Goal: Task Accomplishment & Management: Manage account settings

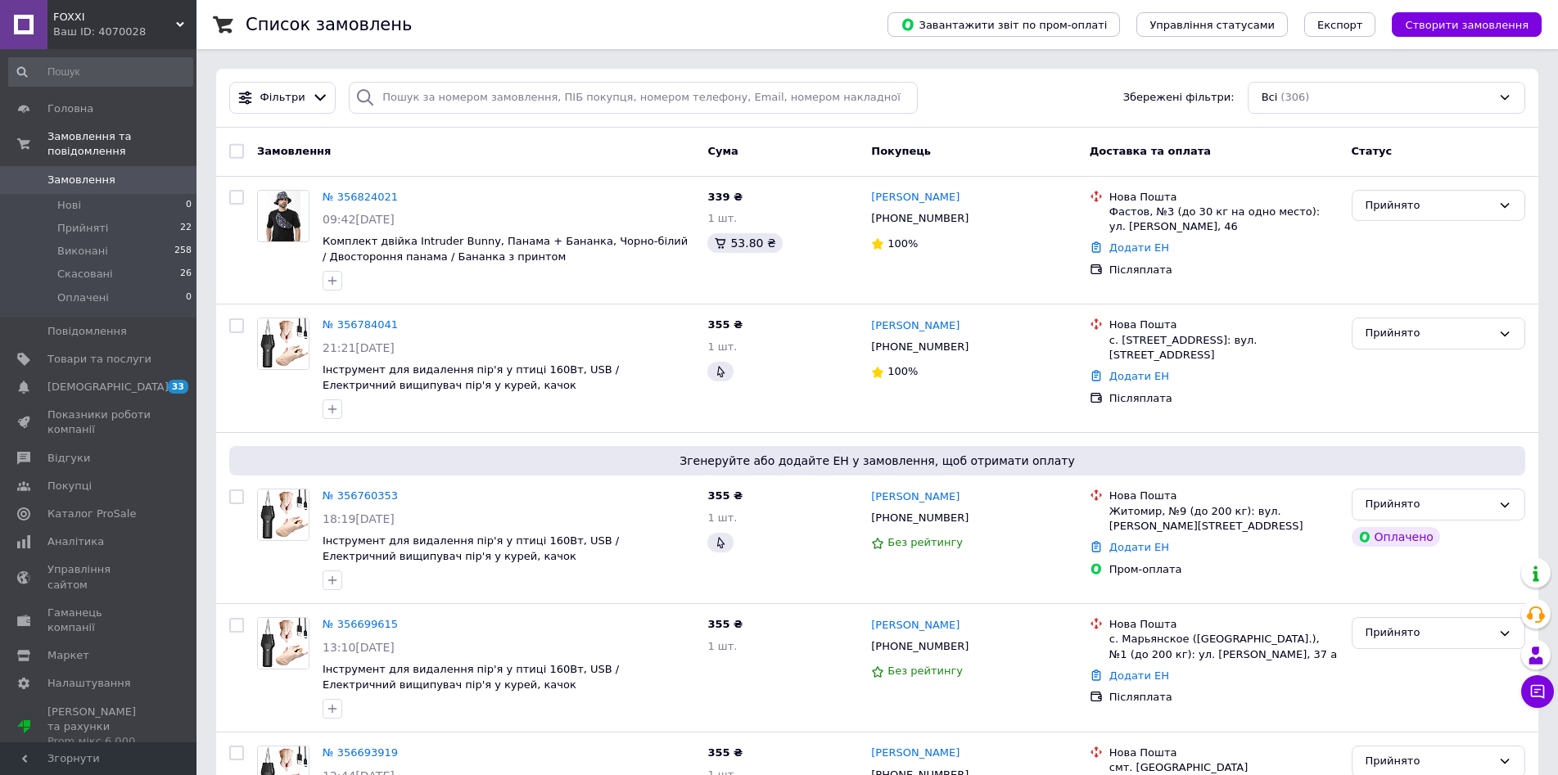
click at [98, 173] on span "Замовлення" at bounding box center [81, 180] width 68 height 15
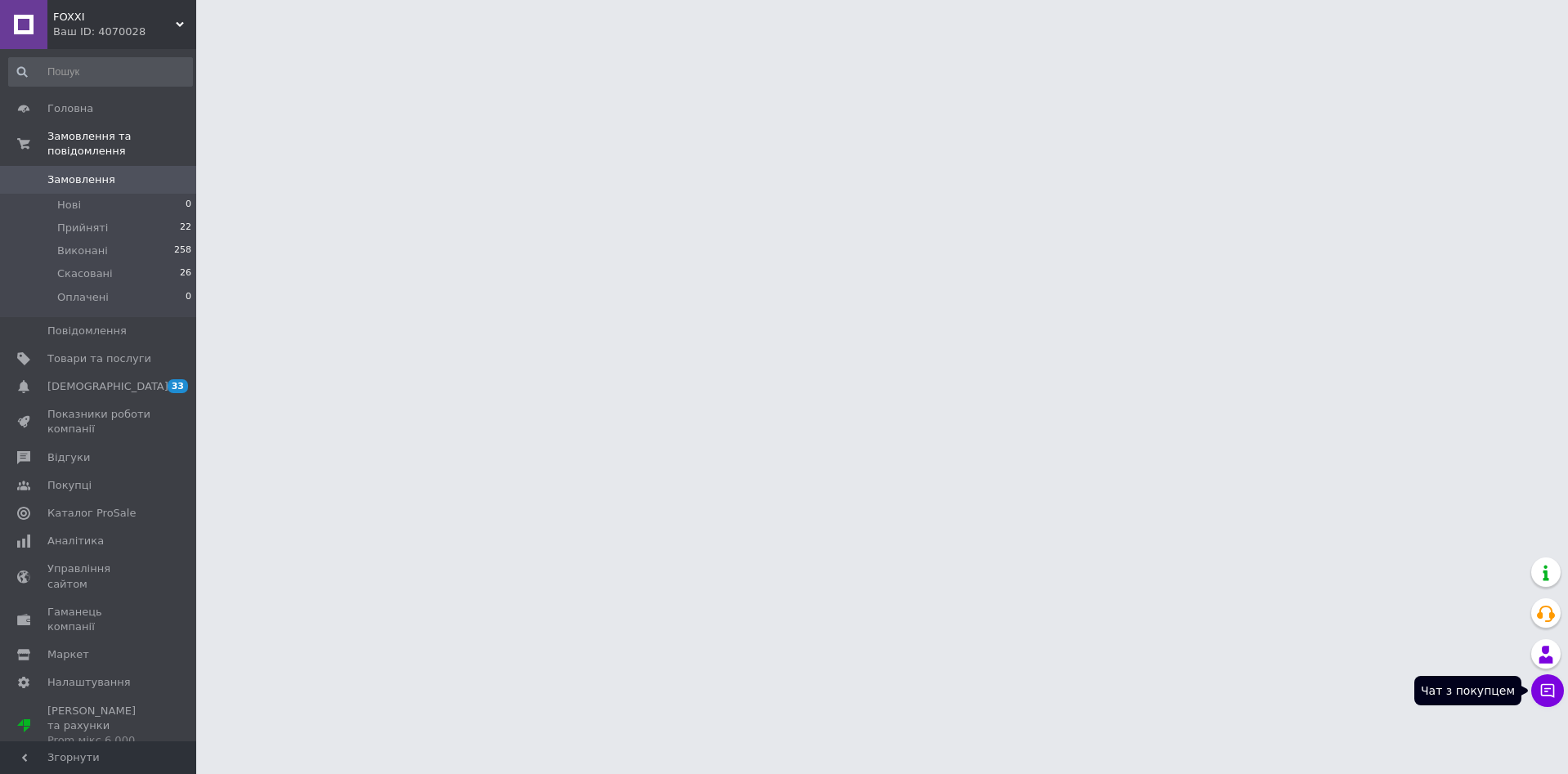
click at [1547, 694] on icon at bounding box center [1547, 691] width 16 height 16
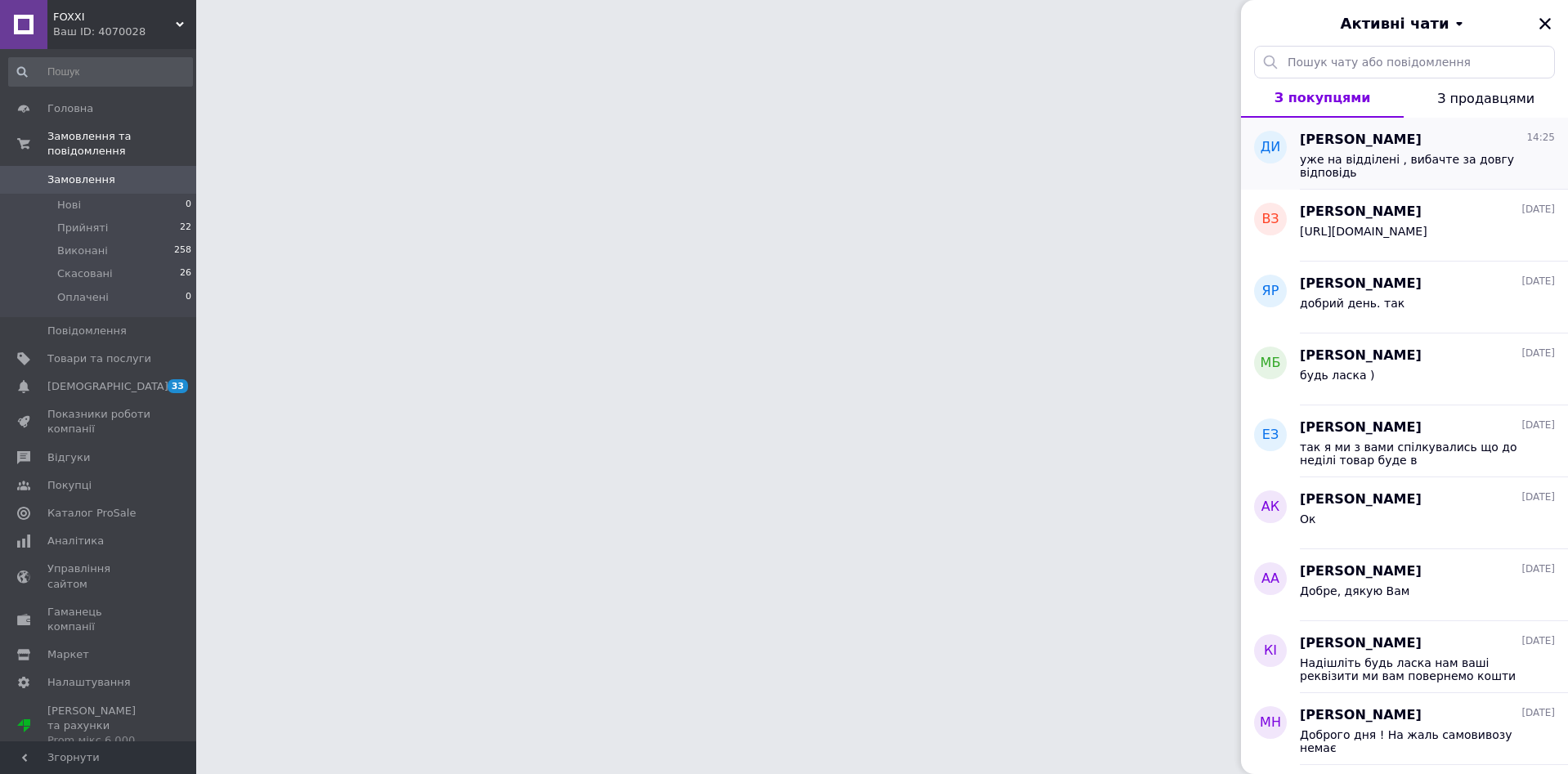
click at [1463, 157] on span "уже на відділені , вибачте за довгу відповідь" at bounding box center [1416, 166] width 232 height 26
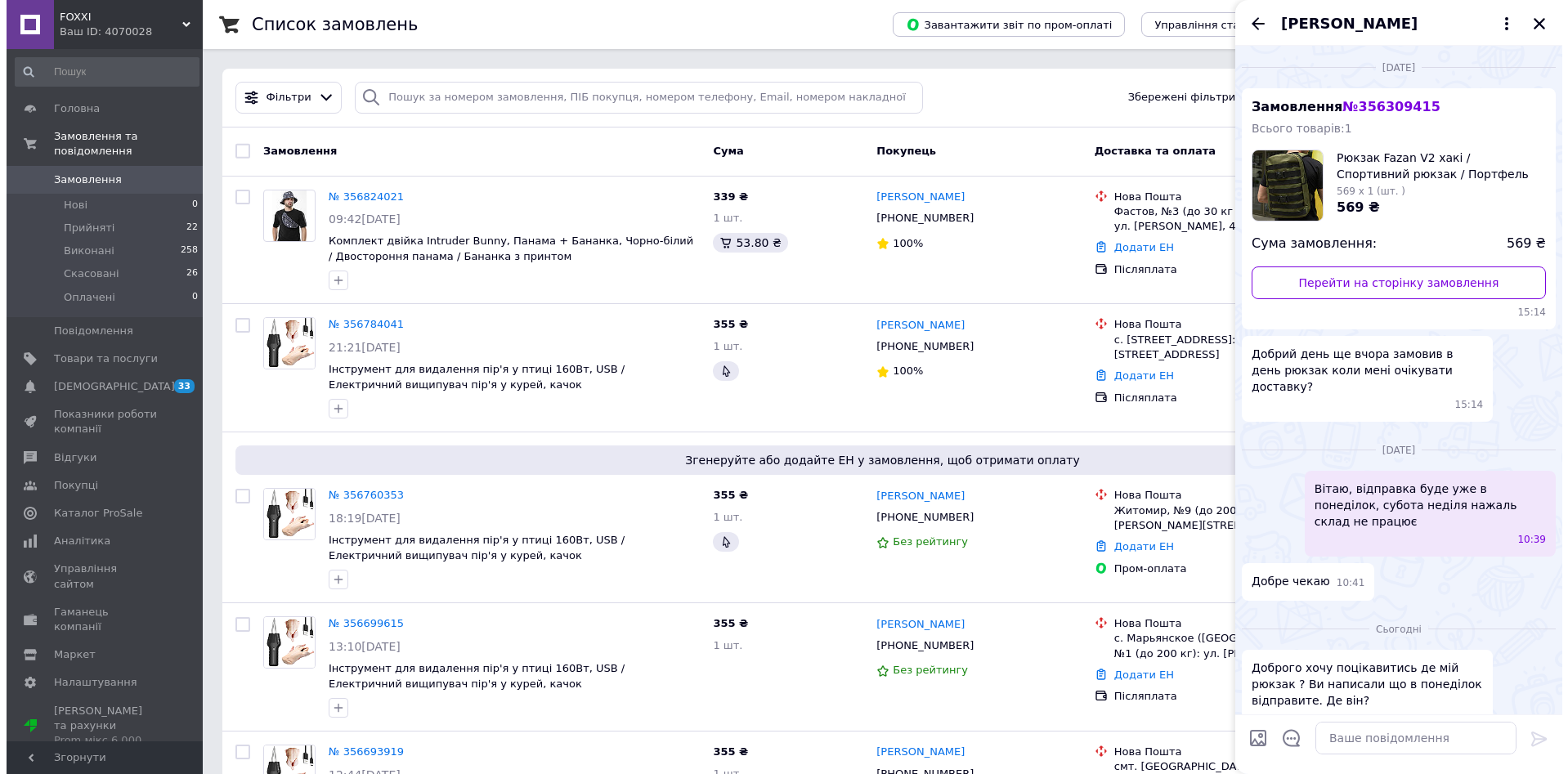
scroll to position [115, 0]
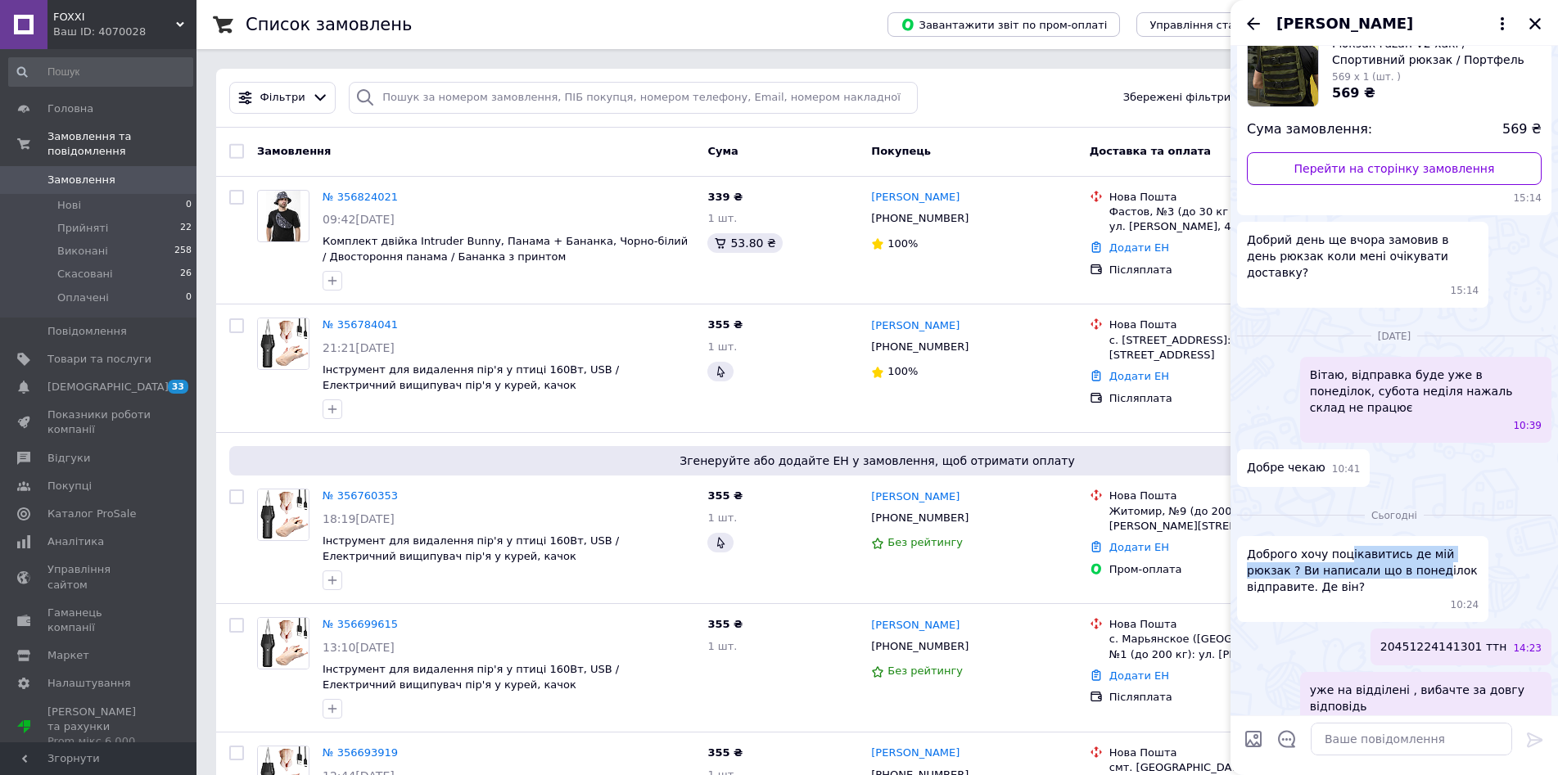
drag, startPoint x: 1376, startPoint y: 517, endPoint x: 1436, endPoint y: 540, distance: 64.3
click at [1396, 546] on span "Доброго хочу поцікавитись де мій рюкзак ? Ви написали що в понеділок відправите…" at bounding box center [1363, 570] width 232 height 49
click at [1437, 546] on span "Доброго хочу поцікавитись де мій рюкзак ? Ви написали що в понеділок відправите…" at bounding box center [1363, 570] width 232 height 49
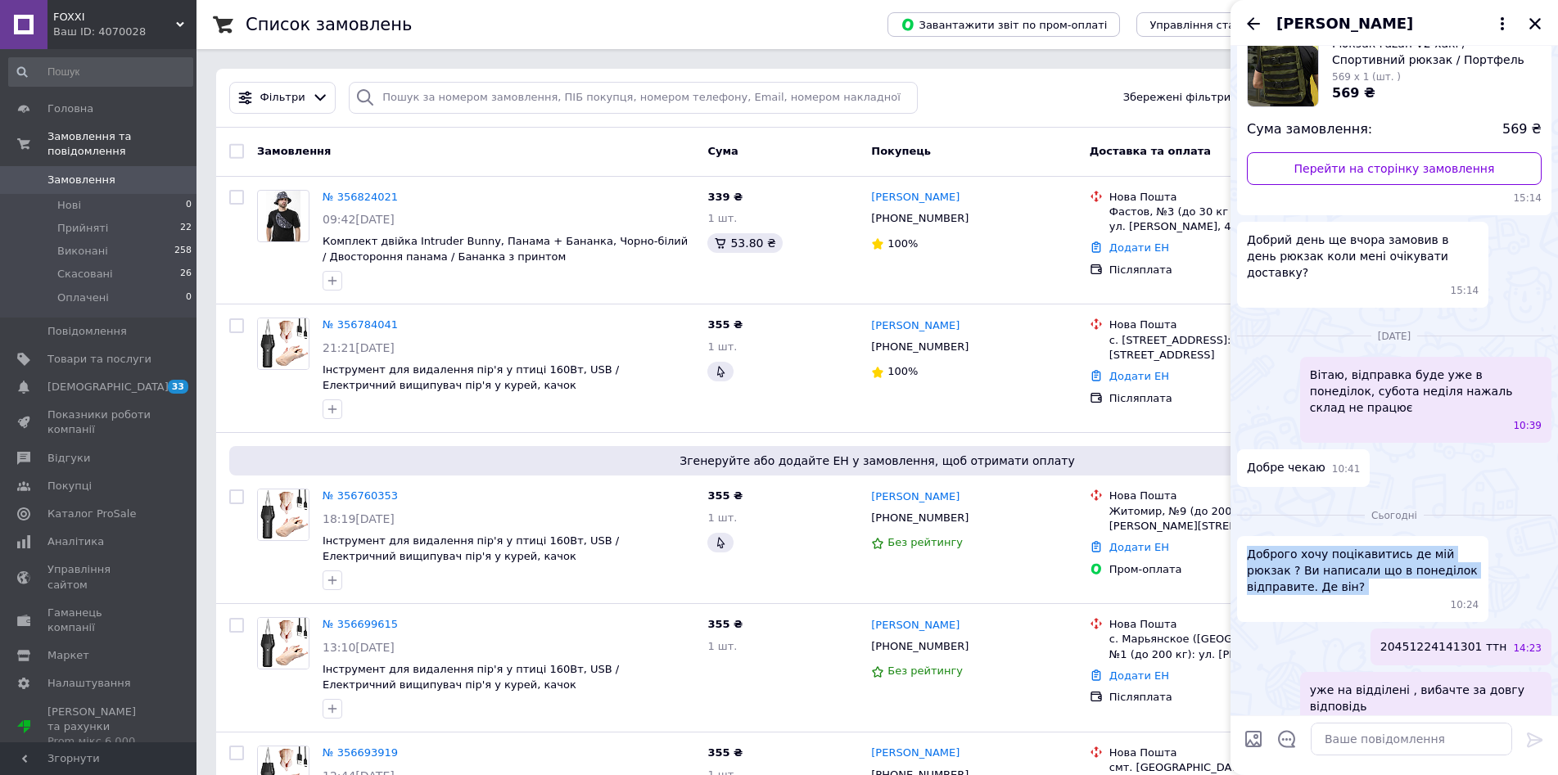
click at [1371, 546] on span "Доброго хочу поцікавитись де мій рюкзак ? Ви написали що в понеділок відправите…" at bounding box center [1363, 570] width 232 height 49
click at [1533, 23] on icon "Закрити" at bounding box center [1534, 23] width 11 height 11
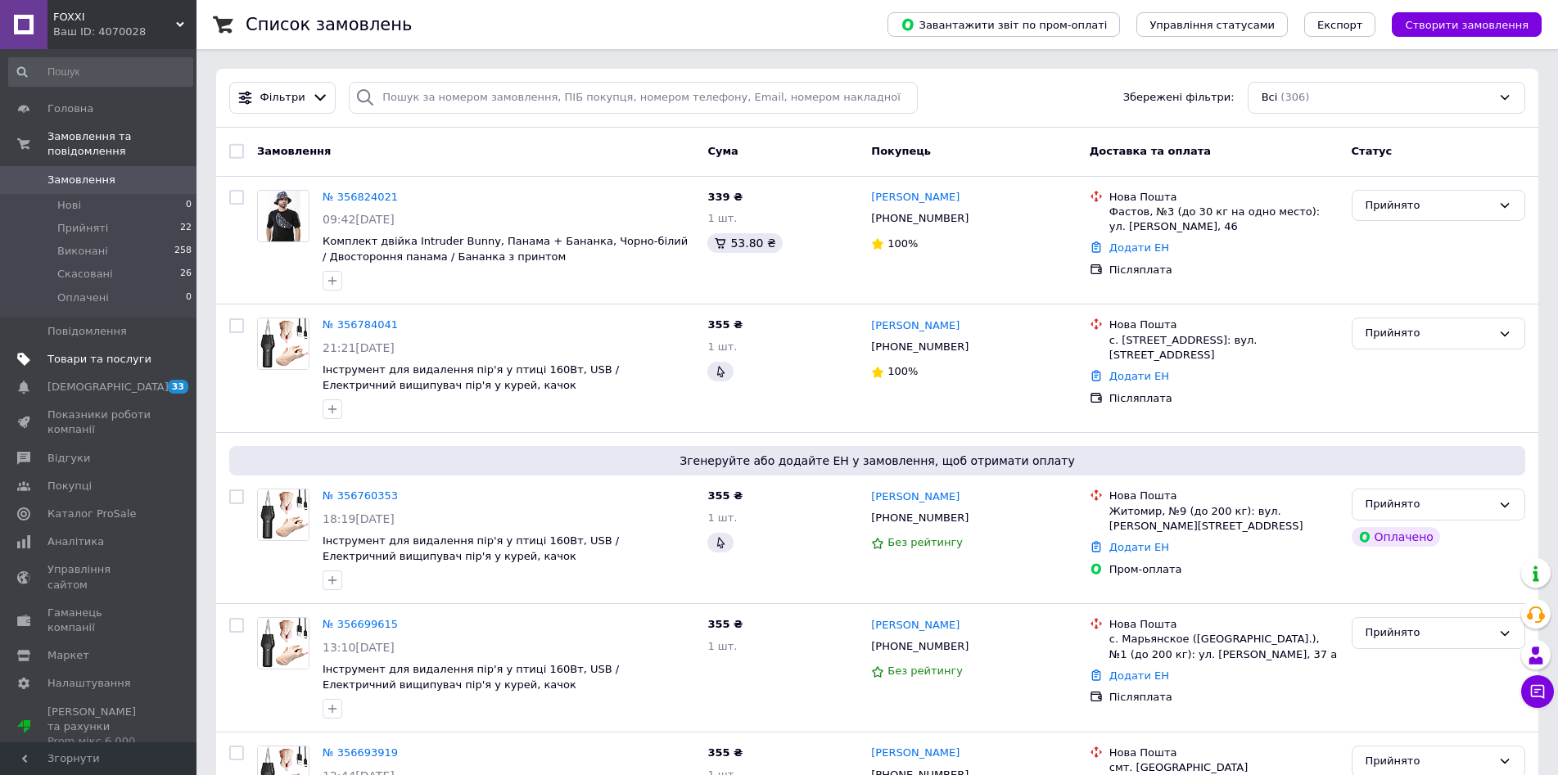
click at [117, 352] on span "Товари та послуги" at bounding box center [99, 359] width 104 height 15
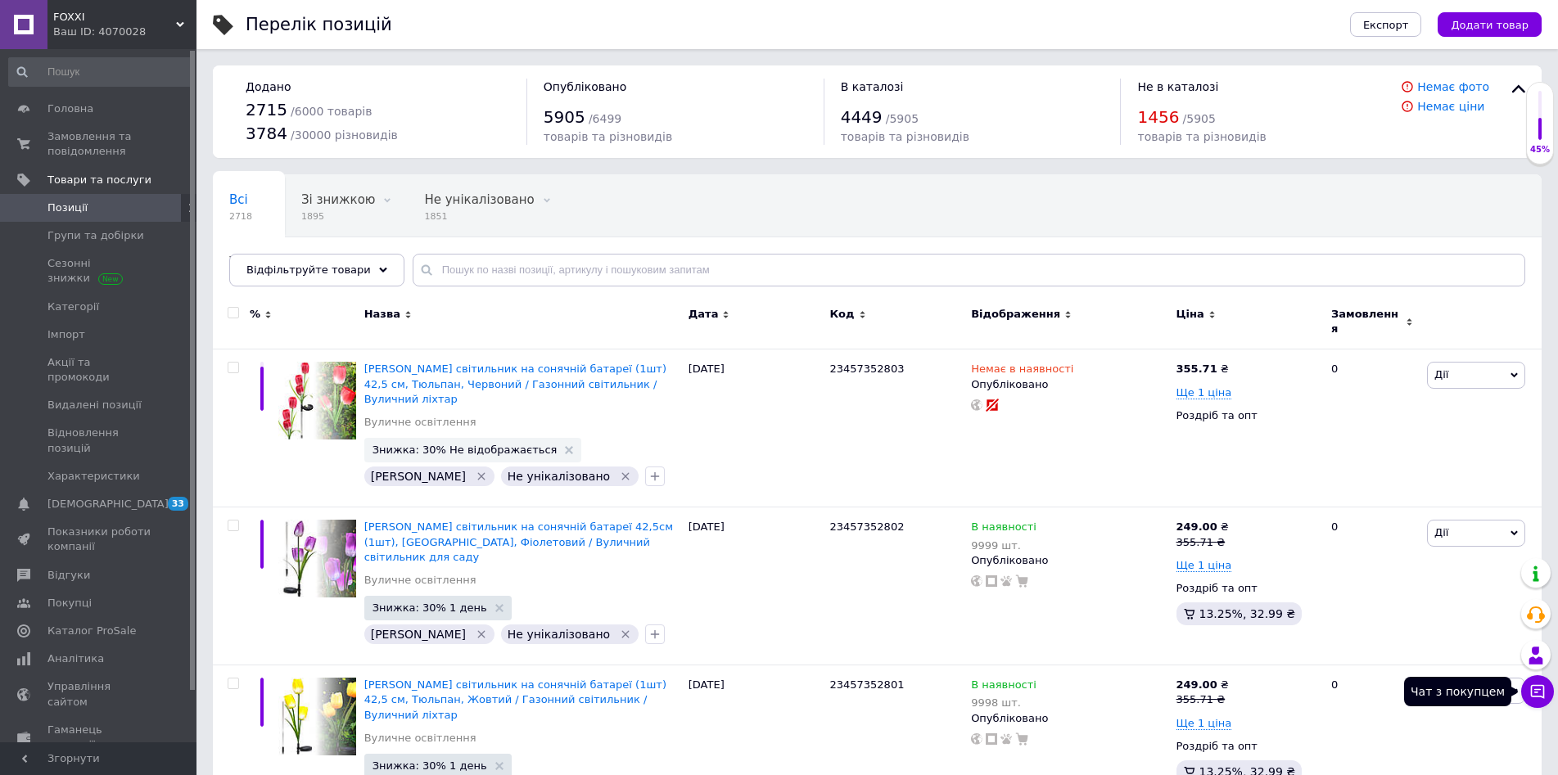
click at [1550, 693] on button "Чат з покупцем" at bounding box center [1537, 691] width 33 height 33
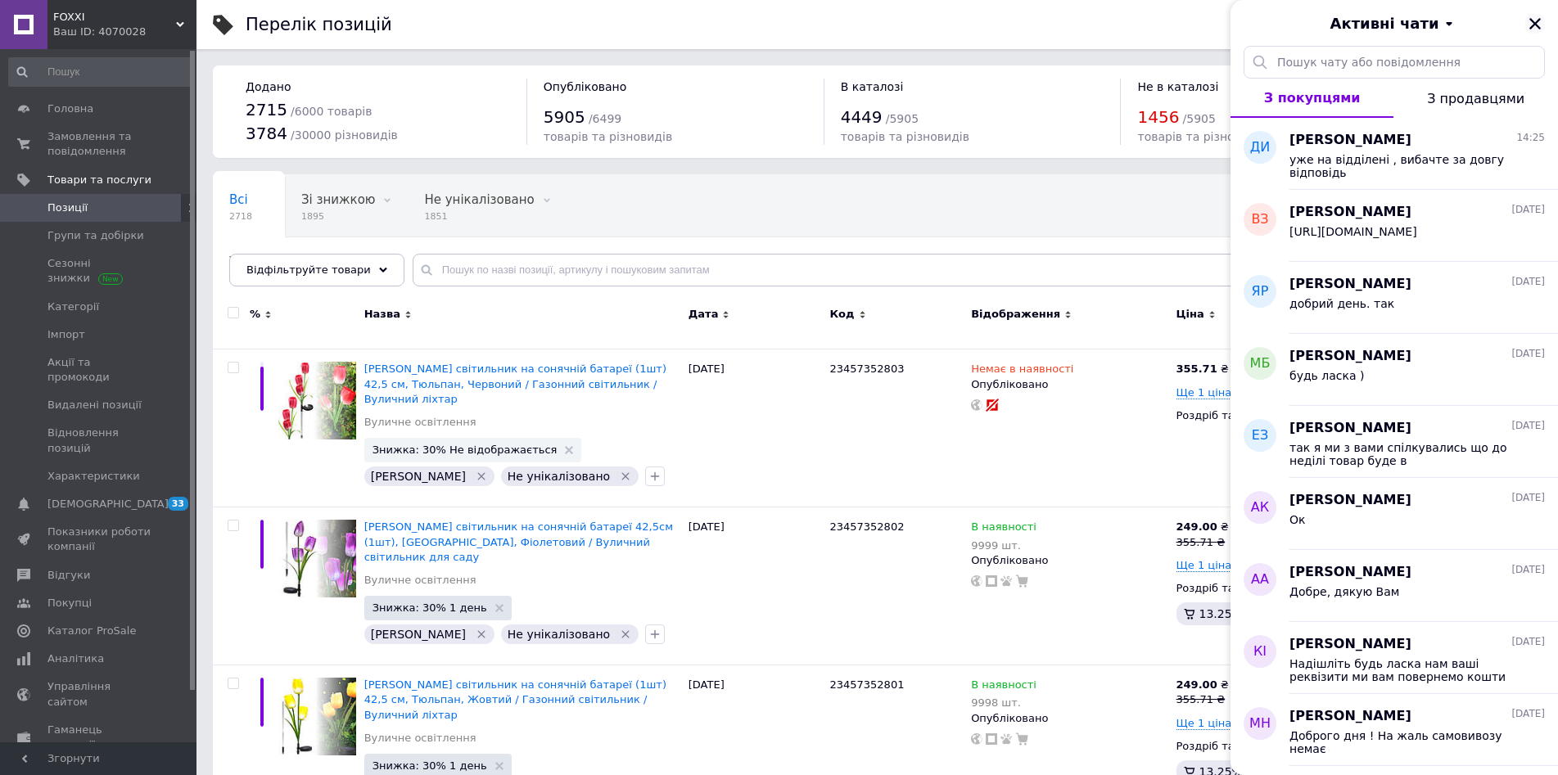
click at [1542, 18] on button "Закрити" at bounding box center [1535, 24] width 20 height 20
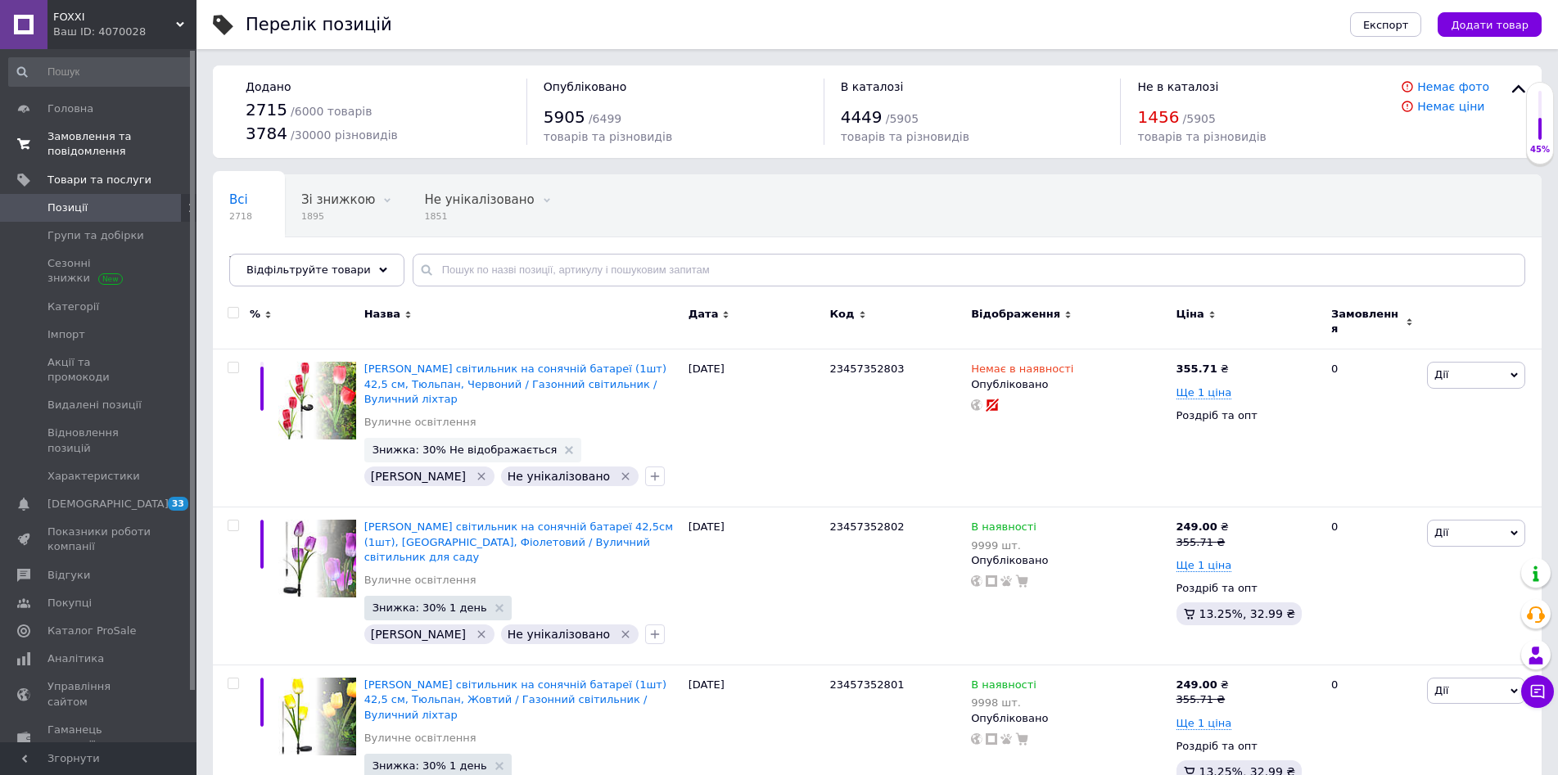
click at [105, 151] on span "Замовлення та повідомлення" at bounding box center [99, 143] width 104 height 29
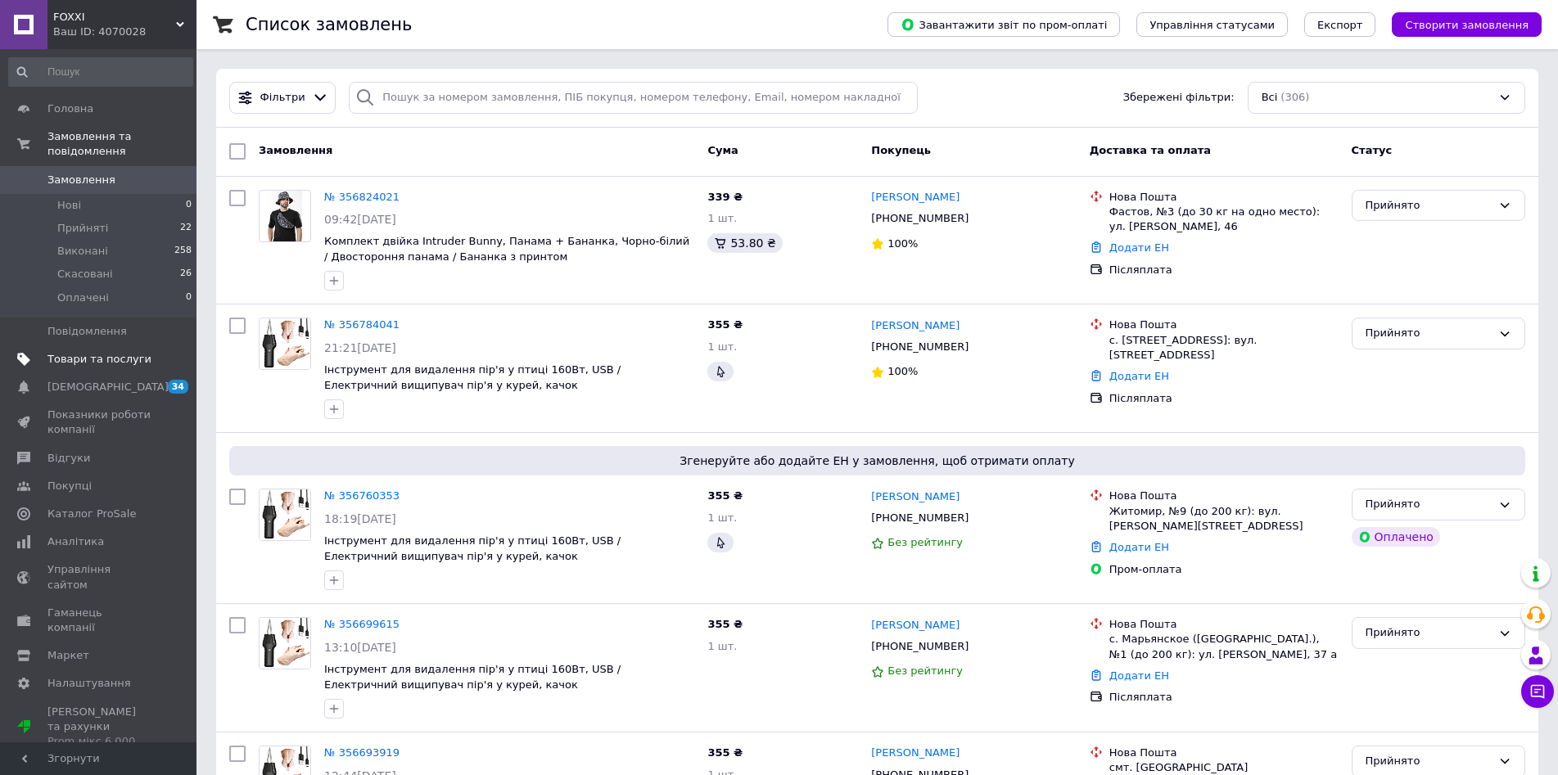
click at [102, 352] on span "Товари та послуги" at bounding box center [99, 359] width 104 height 15
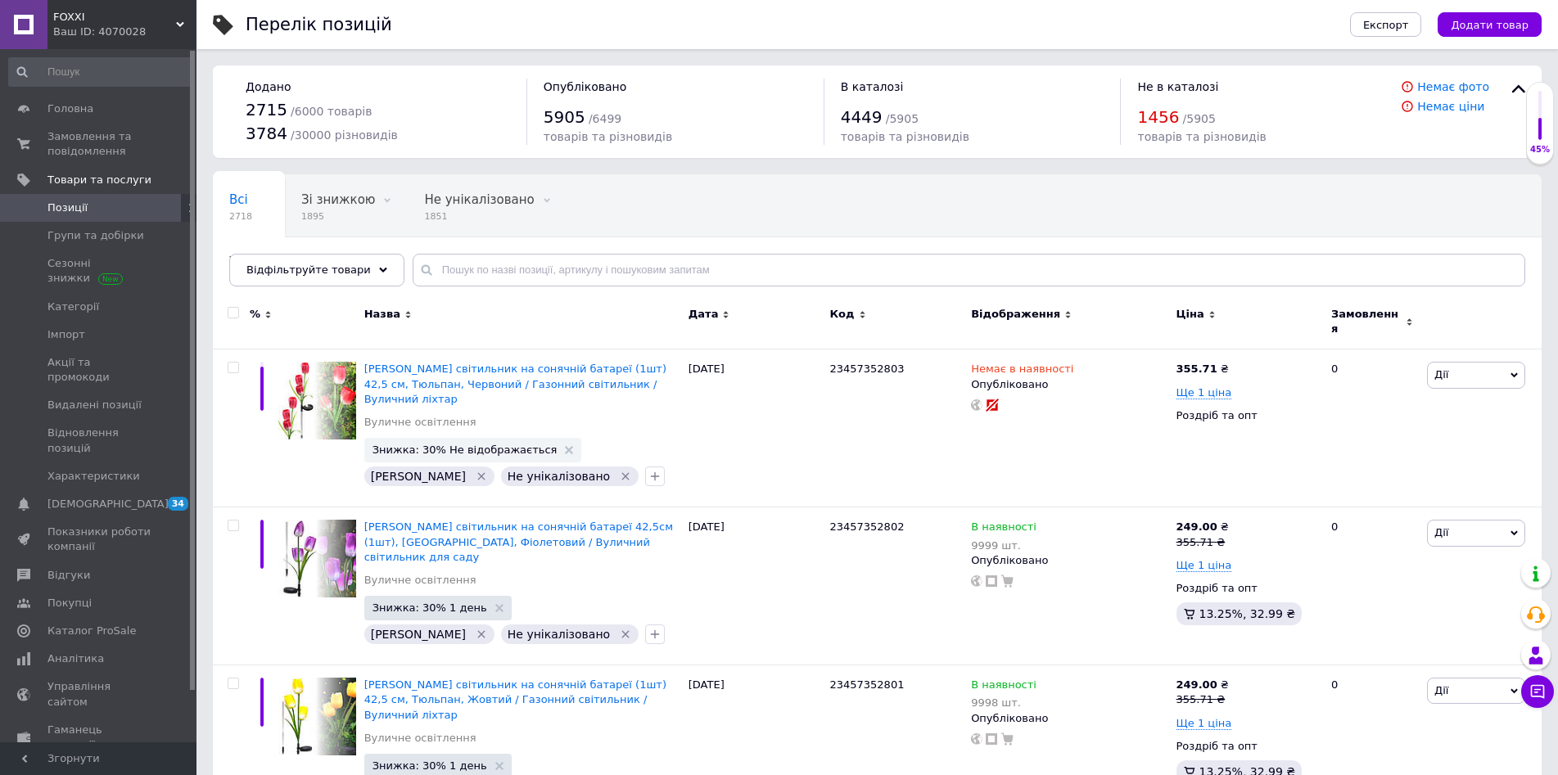
click at [163, 26] on div "Ваш ID: 4070028" at bounding box center [124, 32] width 143 height 15
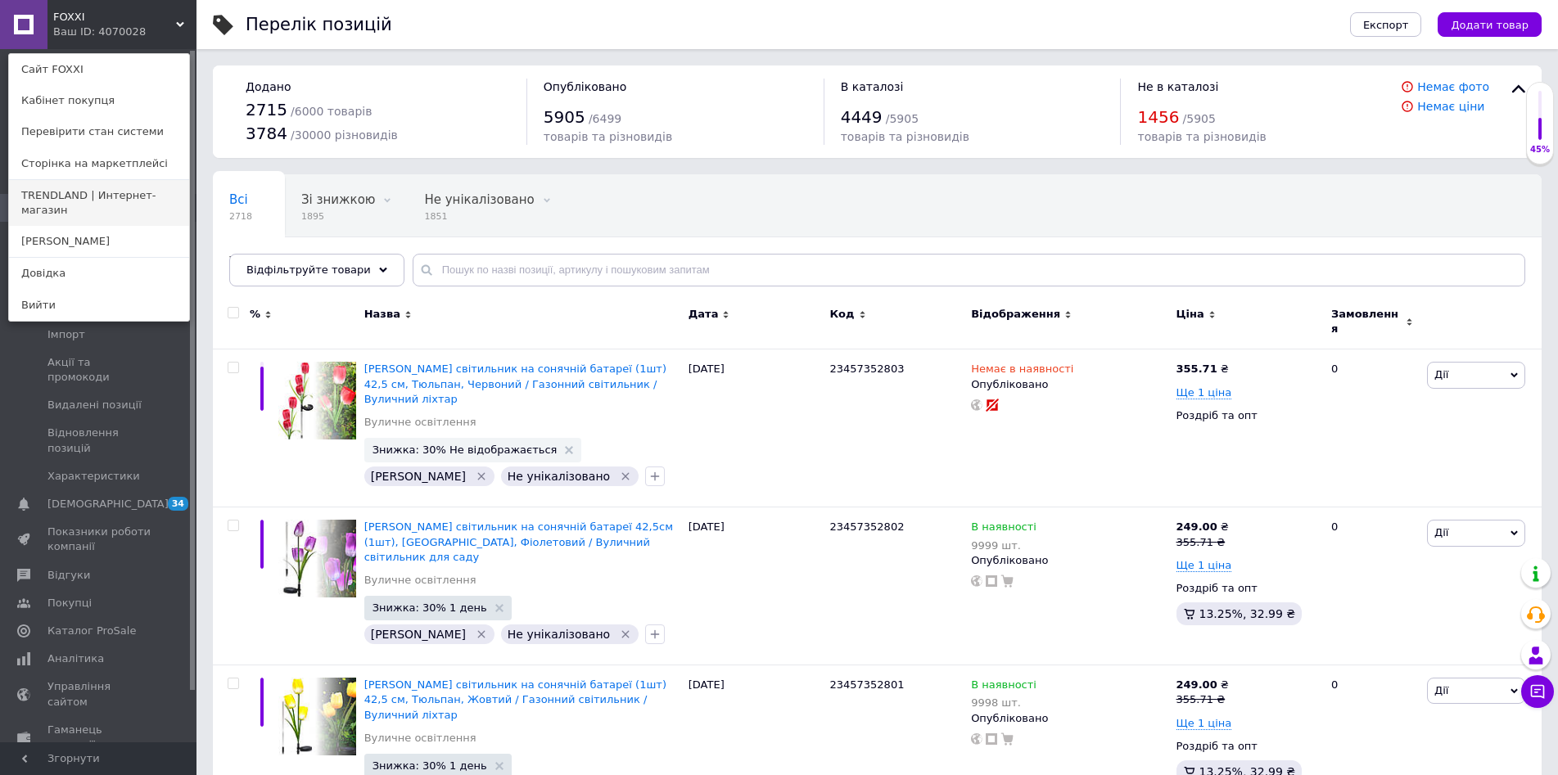
click at [101, 201] on link "TRENDLAND | Интернет-магазин" at bounding box center [99, 203] width 180 height 46
